Goal: Task Accomplishment & Management: Complete application form

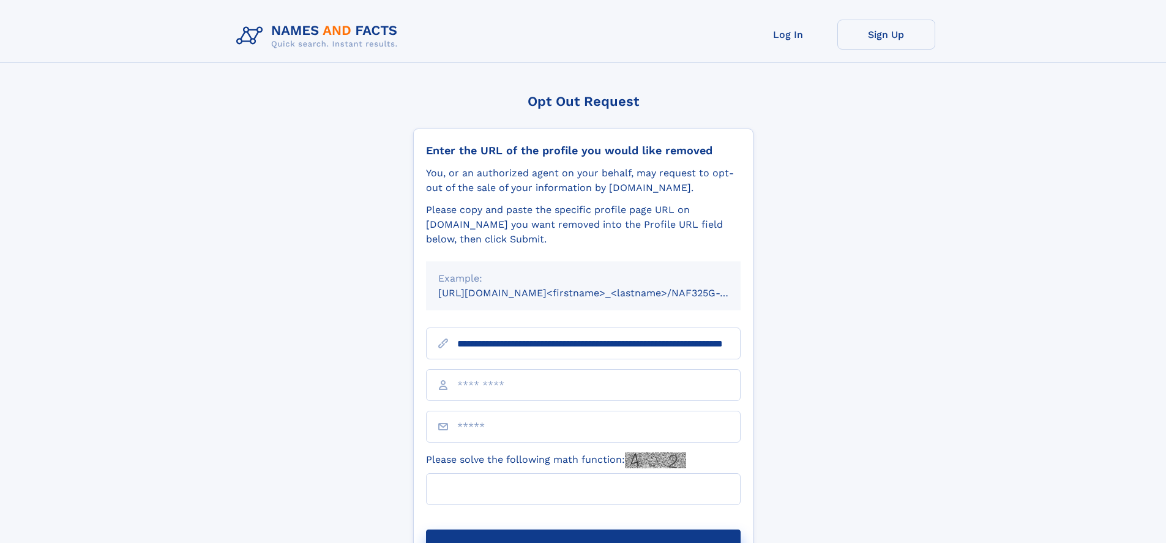
scroll to position [0, 127]
type input "**********"
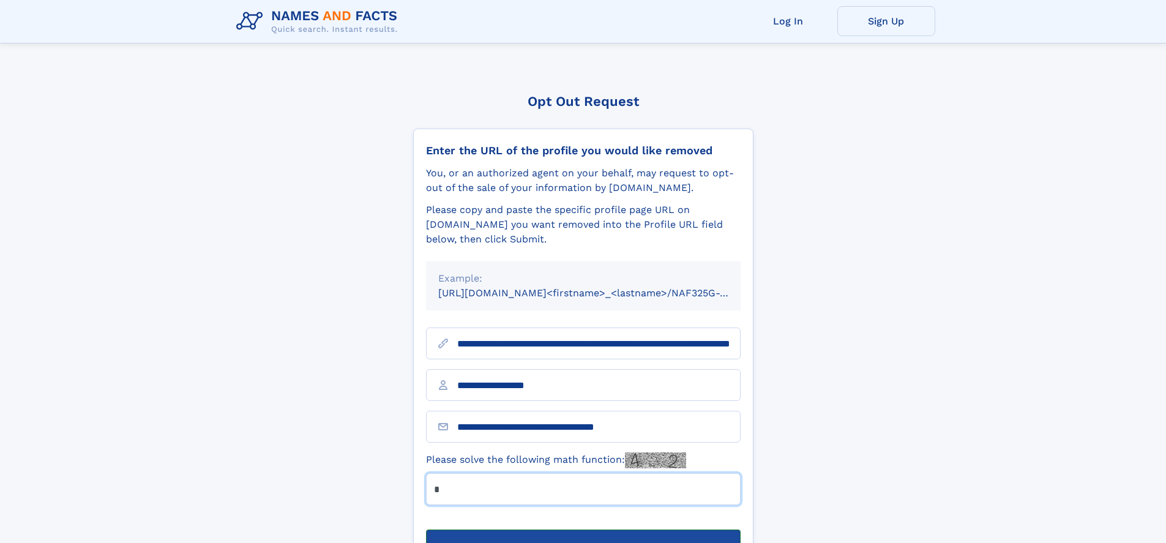
type input "*"
click at [583, 530] on button "Submit Opt Out Request" at bounding box center [583, 549] width 315 height 39
